Goal: Task Accomplishment & Management: Use online tool/utility

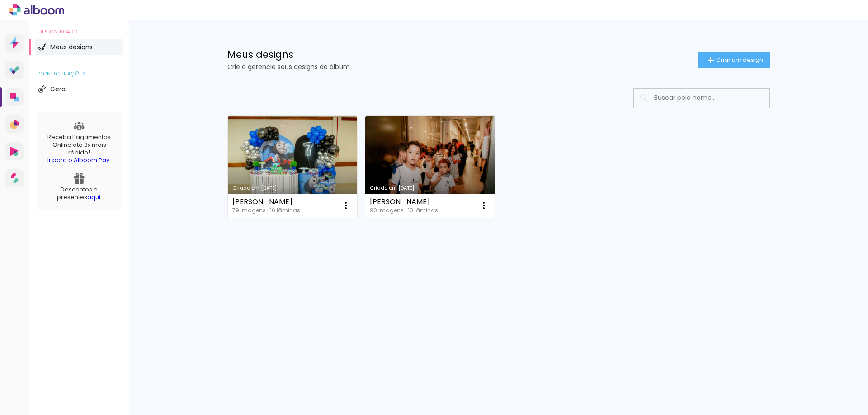
click at [730, 58] on span "Criar um design" at bounding box center [739, 60] width 47 height 6
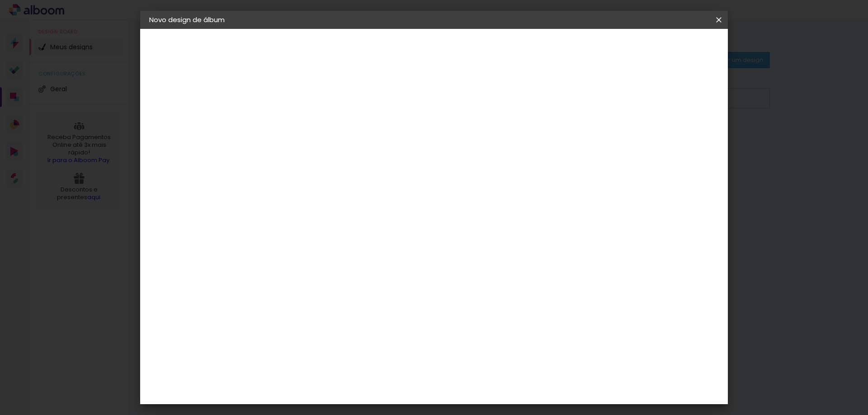
click at [297, 127] on input at bounding box center [297, 121] width 0 height 14
type input "i"
type input "Isadora"
click at [0, 0] on slot "Avançar" at bounding box center [0, 0] width 0 height 0
click at [324, 147] on input "[GEOGRAPHIC_DATA]" at bounding box center [316, 144] width 84 height 11
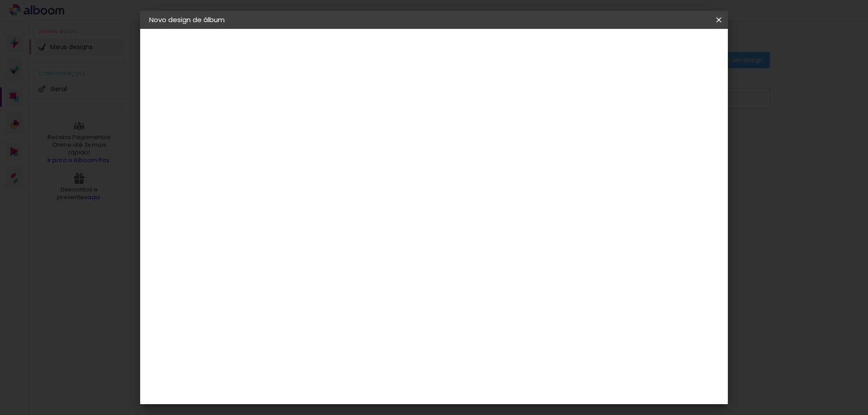
click at [324, 172] on input at bounding box center [319, 171] width 91 height 11
type input "ti"
type paper-input "ti"
click at [340, 275] on paper-item "Ticcolor" at bounding box center [311, 278] width 80 height 20
click at [0, 0] on slot "Avançar" at bounding box center [0, 0] width 0 height 0
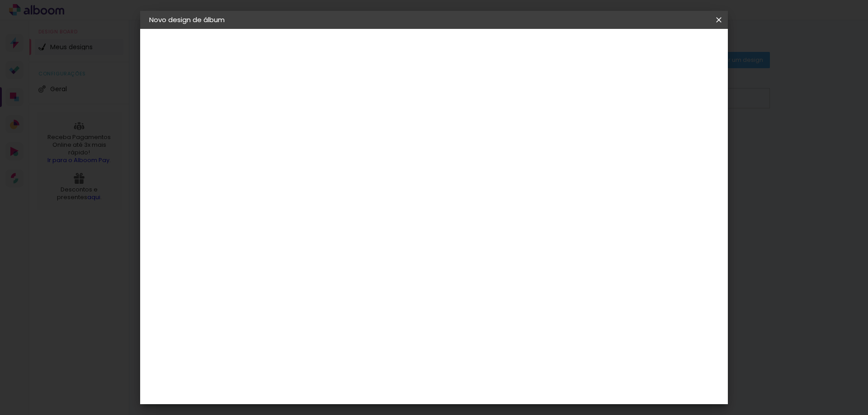
click at [332, 153] on input "text" at bounding box center [314, 157] width 35 height 14
click at [471, 173] on paper-item "Prime" at bounding box center [492, 168] width 181 height 18
type input "Prime"
click at [358, 411] on span "20 × 20" at bounding box center [337, 420] width 42 height 19
click at [444, 55] on paper-button "Avançar" at bounding box center [422, 47] width 44 height 15
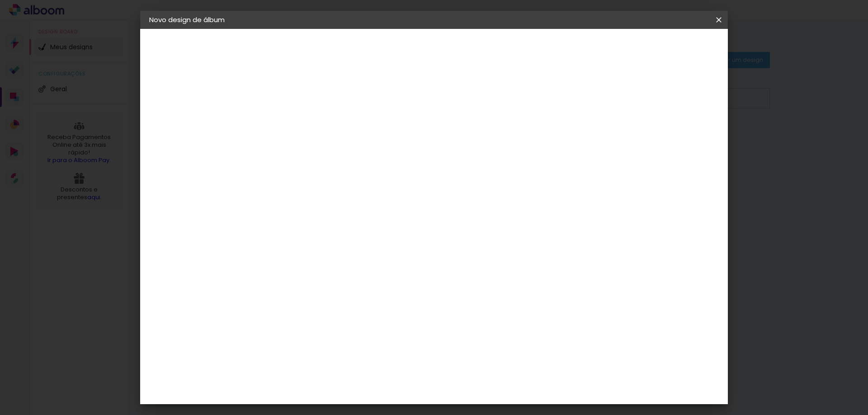
type input "1"
type paper-input "1"
click at [301, 100] on input "1" at bounding box center [289, 97] width 31 height 11
type paper-checkbox "on"
click at [0, 0] on slot "Mostrar sangria" at bounding box center [0, 0] width 0 height 0
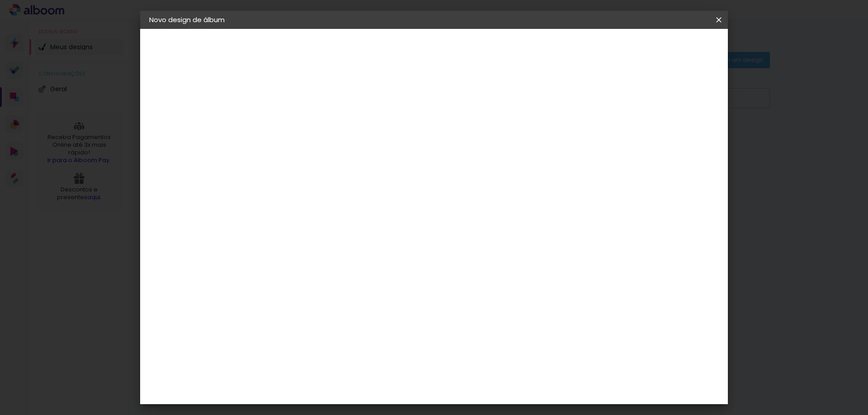
click at [662, 50] on span "Iniciar design" at bounding box center [641, 48] width 41 height 6
